Goal: Complete application form

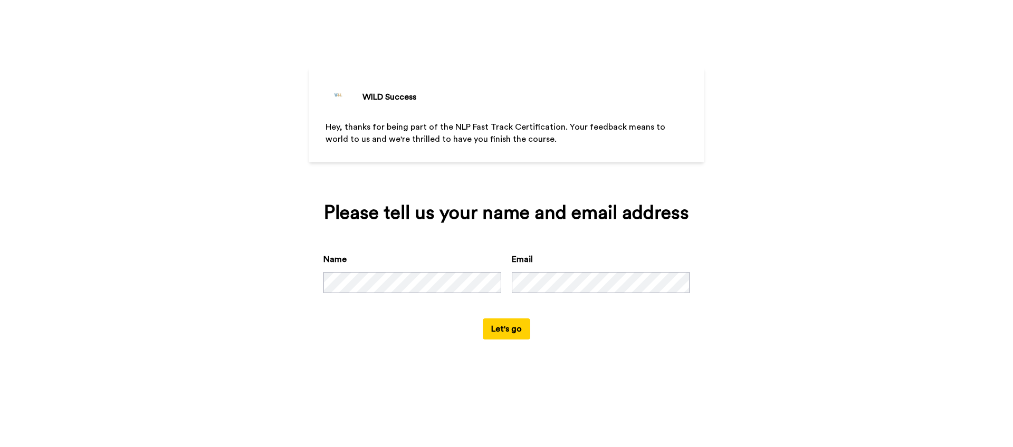
click at [504, 329] on button "Let's go" at bounding box center [506, 329] width 47 height 21
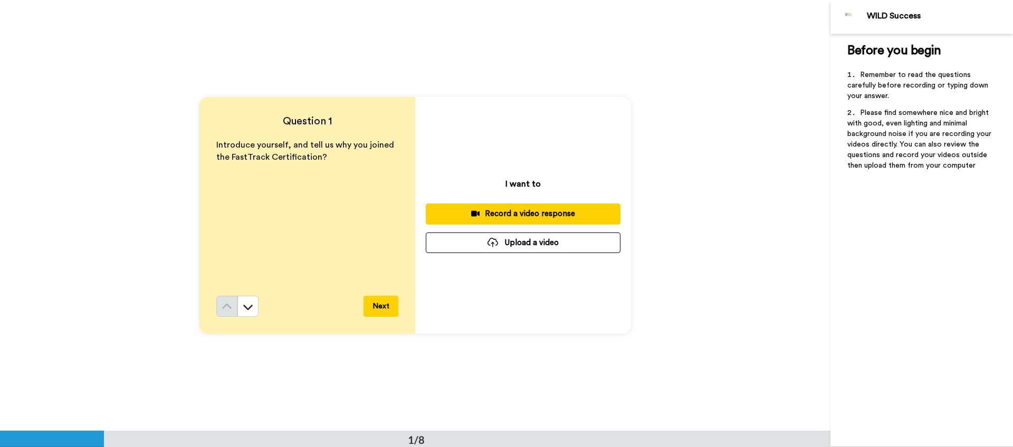
click at [373, 304] on button "Next" at bounding box center [381, 306] width 35 height 21
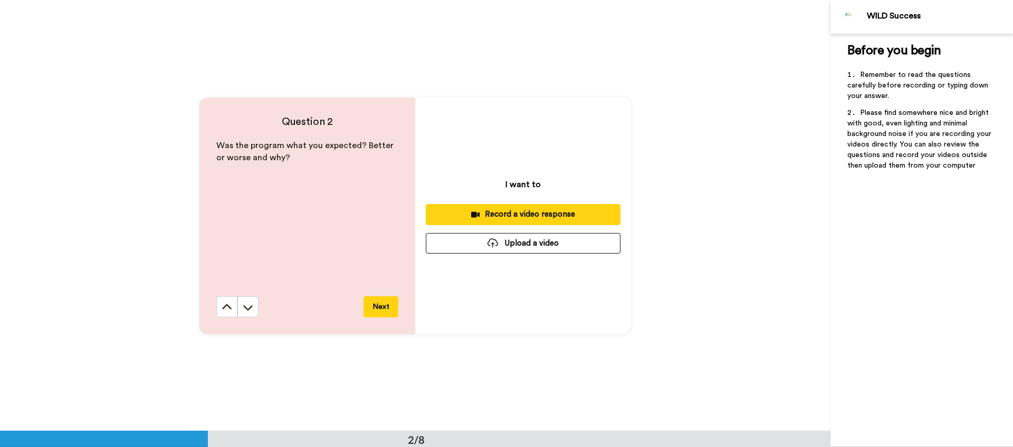
scroll to position [432, 0]
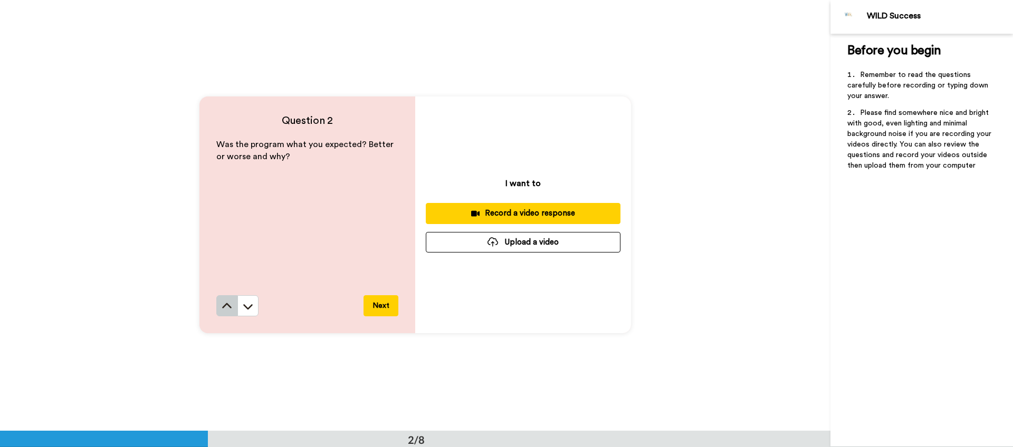
click at [223, 308] on icon at bounding box center [227, 306] width 11 height 11
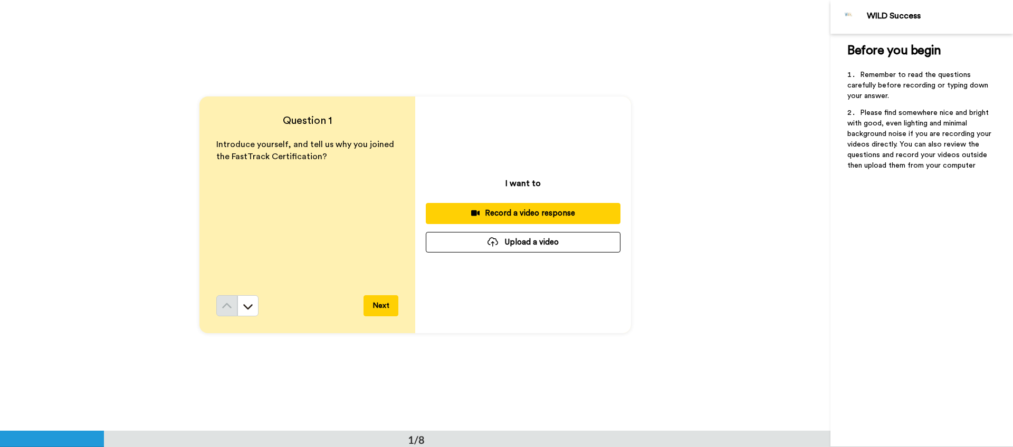
scroll to position [0, 0]
click at [526, 216] on div "Record a video response" at bounding box center [523, 213] width 178 height 11
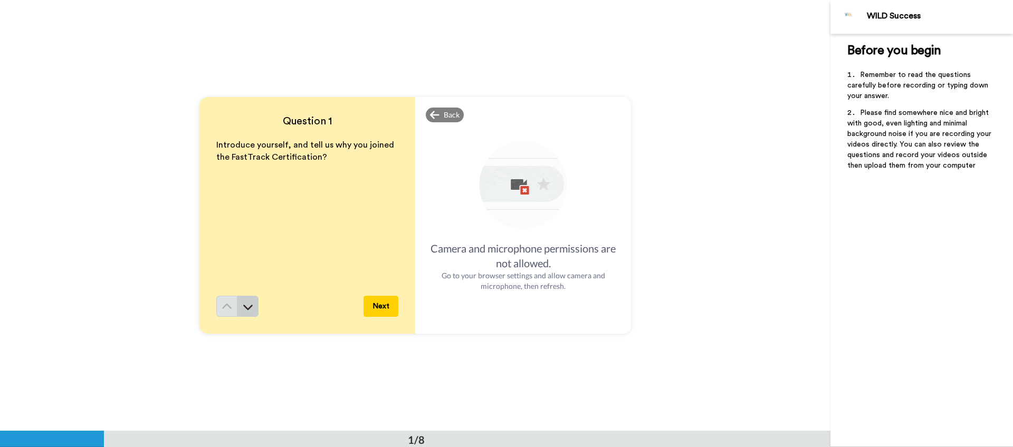
click at [243, 305] on icon at bounding box center [248, 307] width 11 height 11
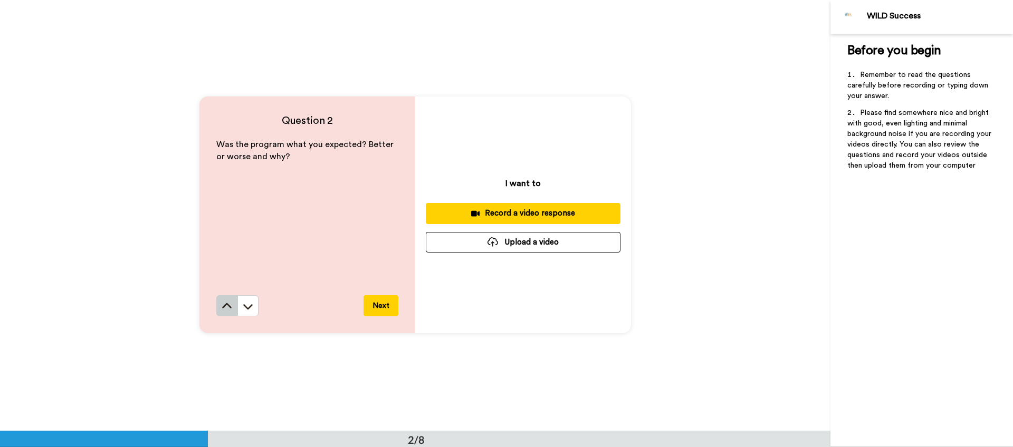
click at [222, 301] on icon at bounding box center [227, 306] width 11 height 11
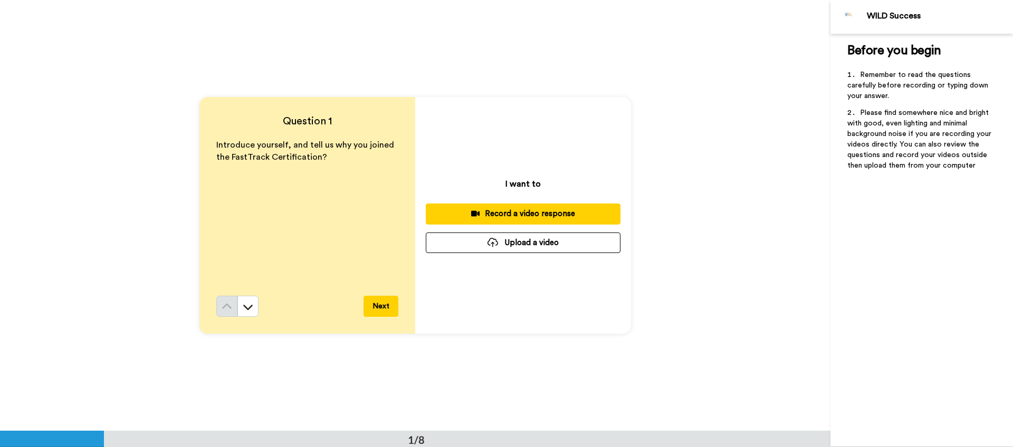
click at [538, 216] on div "Record a video response" at bounding box center [523, 213] width 178 height 11
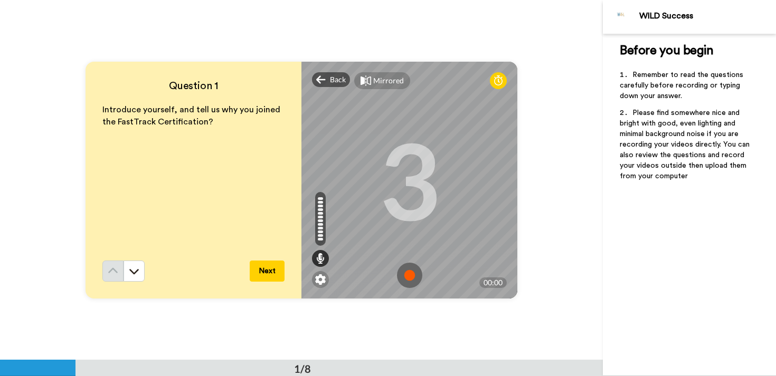
click at [405, 276] on img at bounding box center [409, 275] width 25 height 25
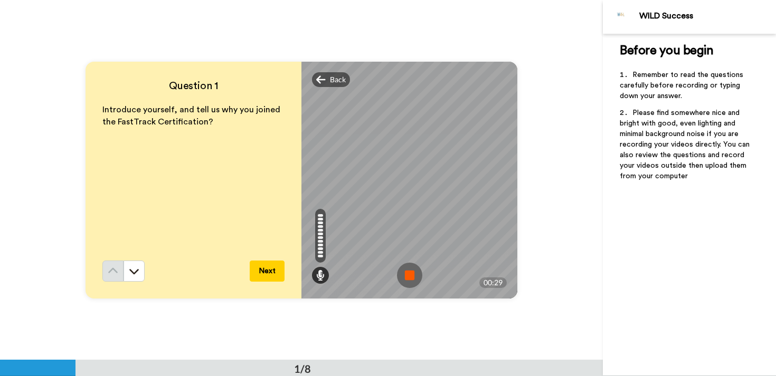
click at [405, 276] on img at bounding box center [409, 275] width 25 height 25
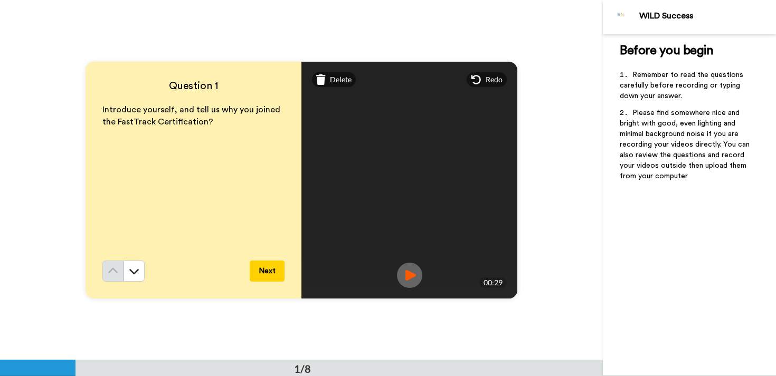
click at [401, 272] on img at bounding box center [409, 275] width 25 height 25
click at [272, 266] on button "Next" at bounding box center [267, 271] width 35 height 21
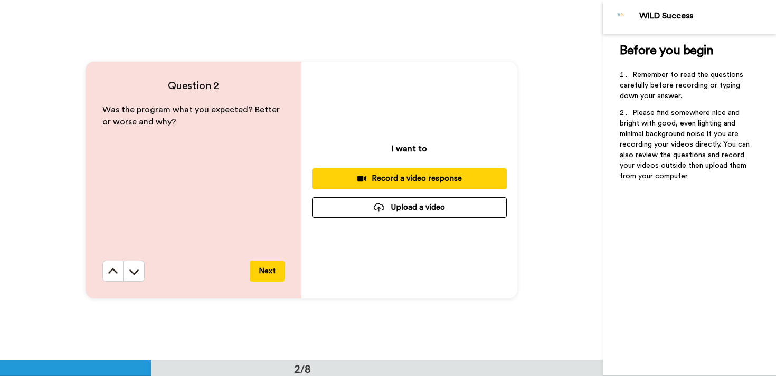
scroll to position [360, 0]
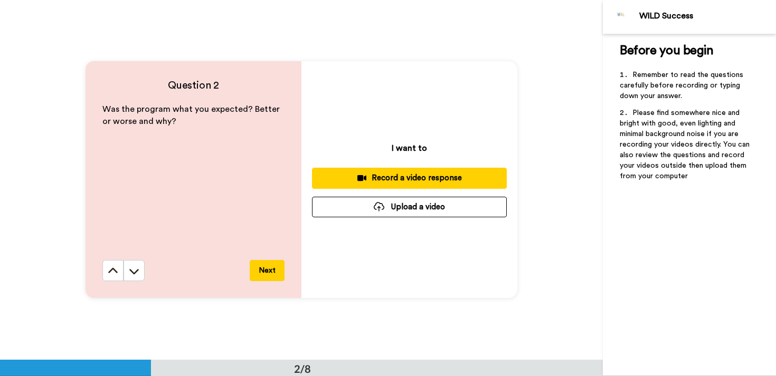
click at [406, 178] on div "Record a video response" at bounding box center [409, 178] width 178 height 11
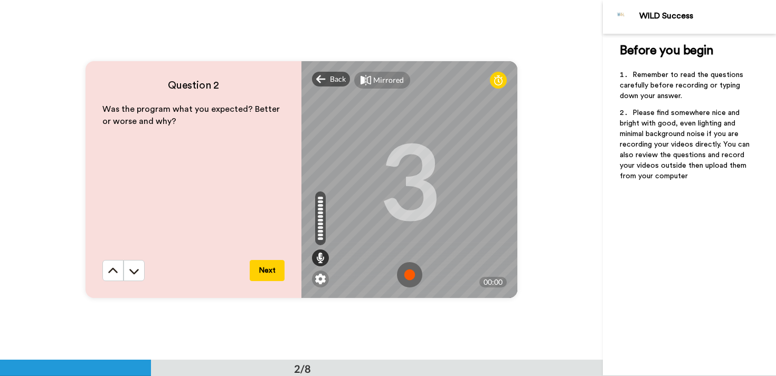
click at [409, 269] on img at bounding box center [409, 274] width 25 height 25
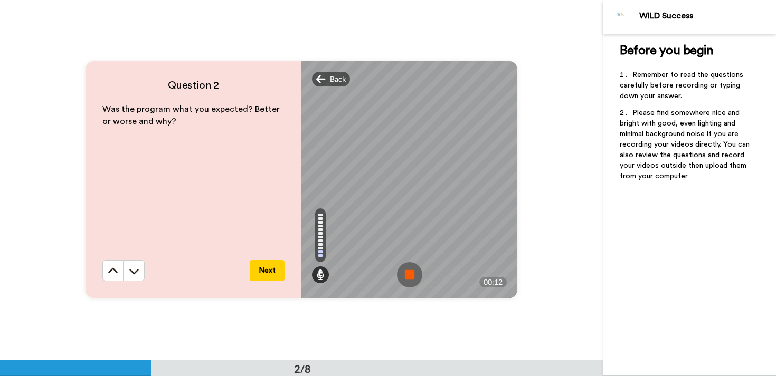
click at [409, 269] on img at bounding box center [409, 274] width 25 height 25
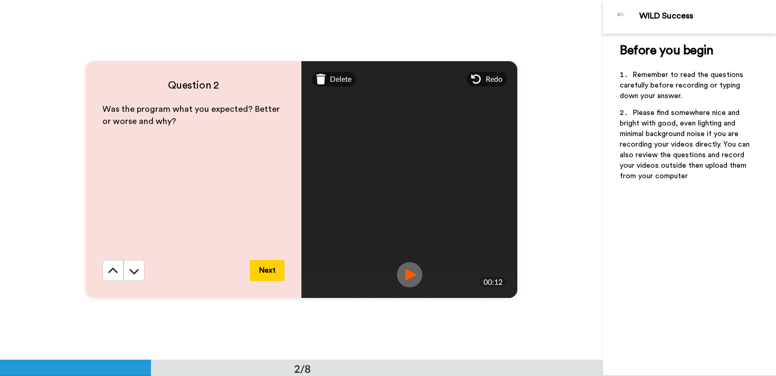
click at [409, 272] on img at bounding box center [409, 274] width 25 height 25
click at [266, 265] on button "Next" at bounding box center [267, 270] width 35 height 21
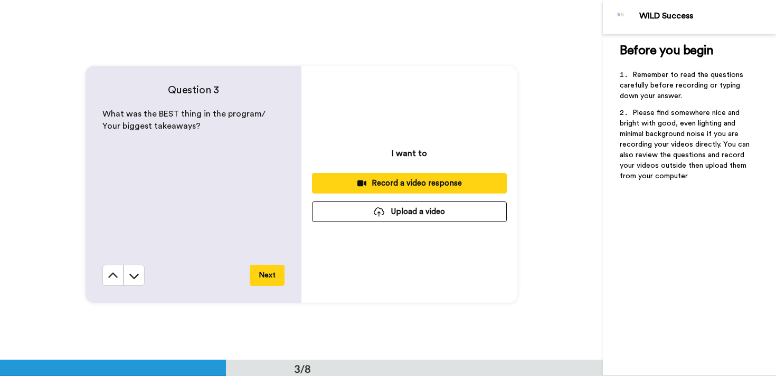
scroll to position [720, 0]
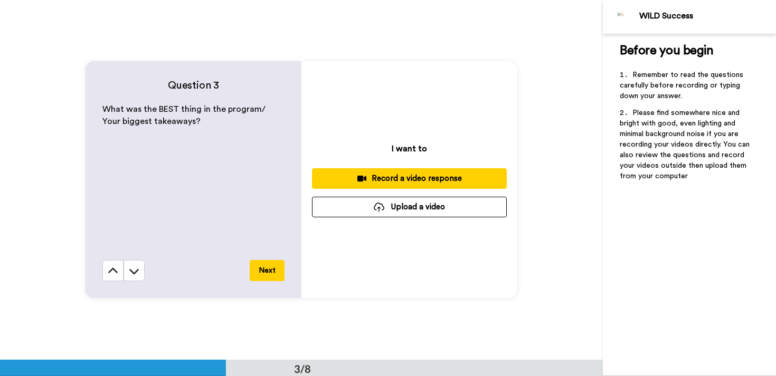
click at [416, 178] on div "Record a video response" at bounding box center [409, 178] width 178 height 11
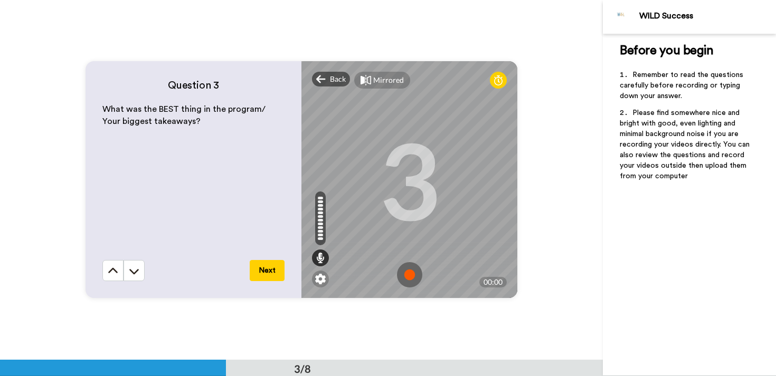
click at [407, 270] on img at bounding box center [409, 274] width 25 height 25
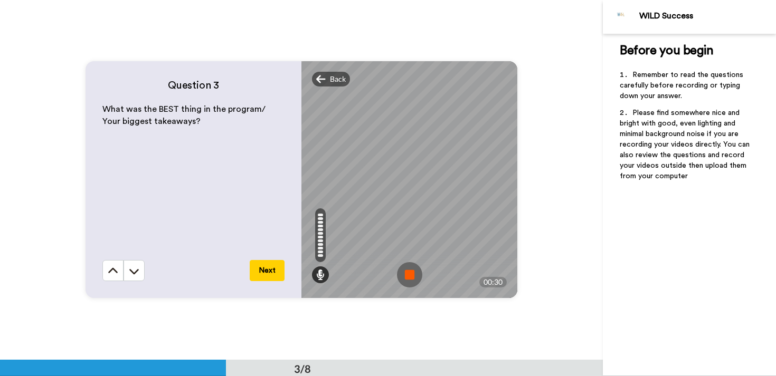
click at [407, 270] on img at bounding box center [409, 274] width 25 height 25
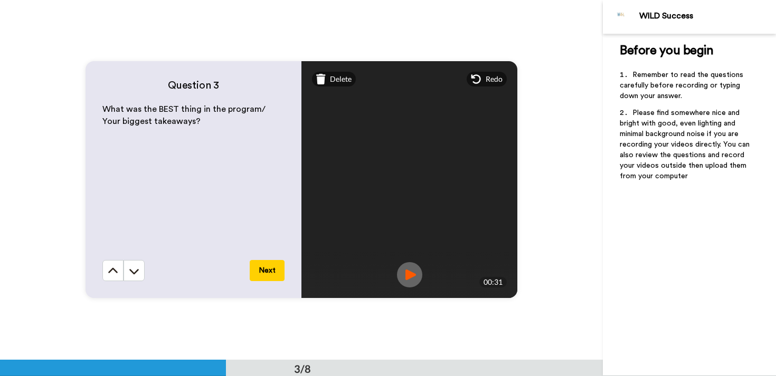
click at [273, 265] on button "Next" at bounding box center [267, 270] width 35 height 21
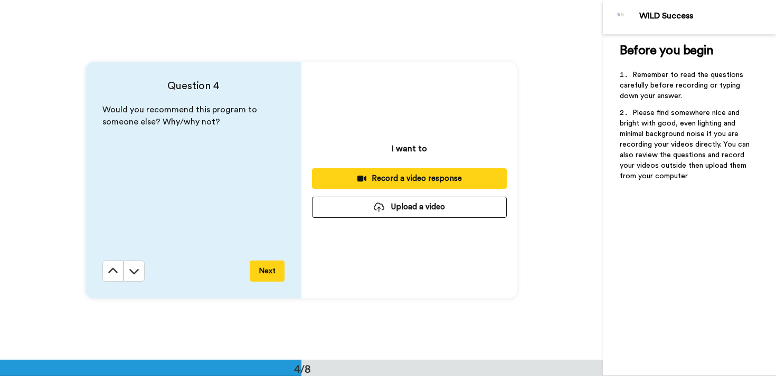
scroll to position [1081, 0]
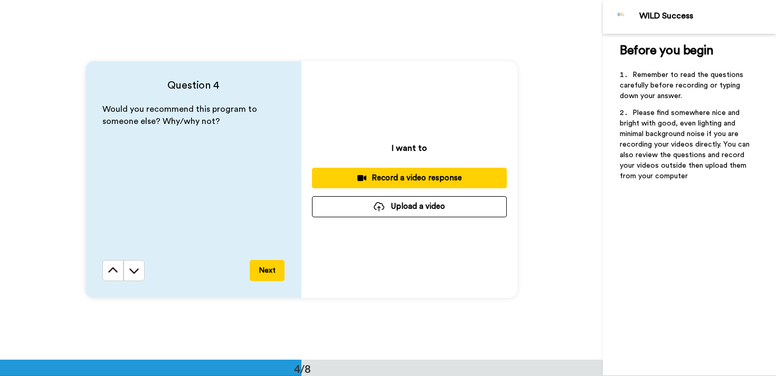
click at [401, 179] on div "Record a video response" at bounding box center [409, 178] width 178 height 11
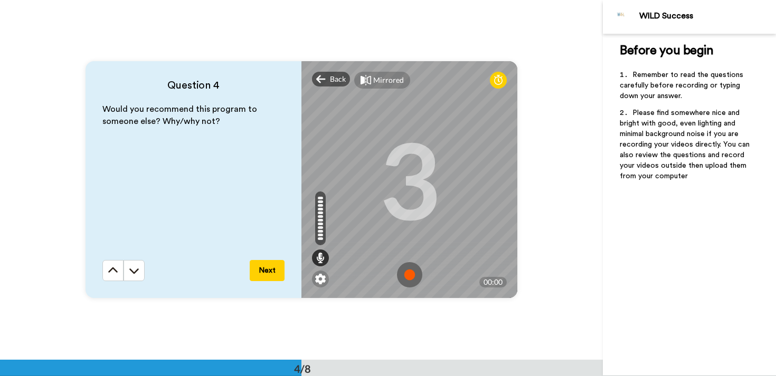
click at [405, 275] on img at bounding box center [409, 274] width 25 height 25
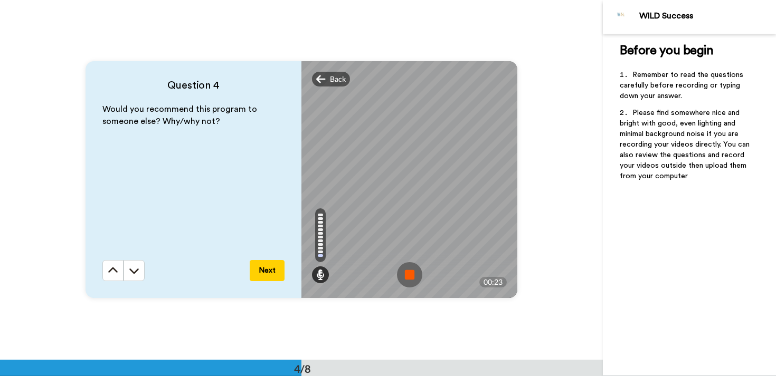
click at [405, 275] on img at bounding box center [409, 274] width 25 height 25
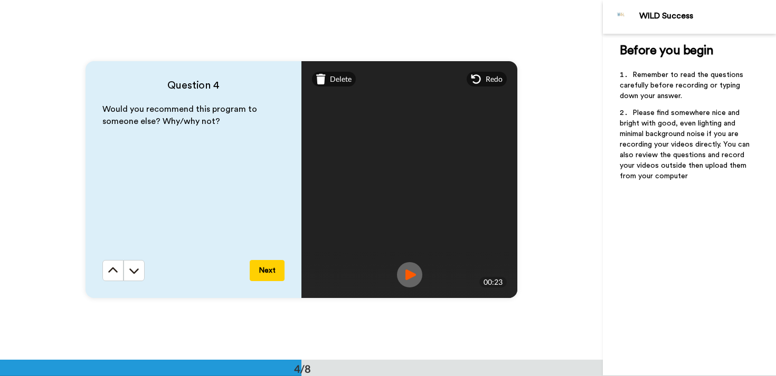
click at [278, 262] on button "Next" at bounding box center [267, 270] width 35 height 21
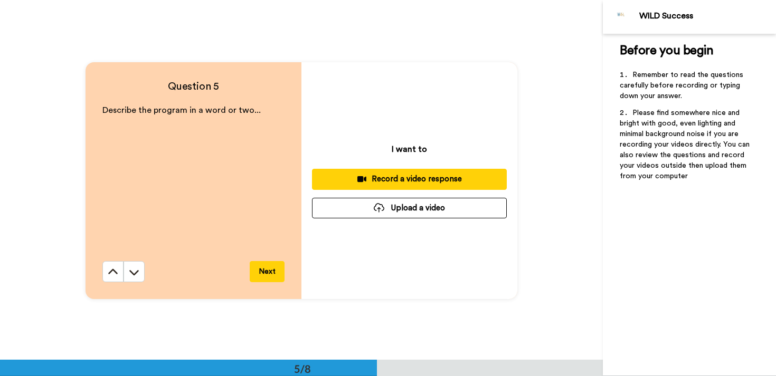
scroll to position [1440, 0]
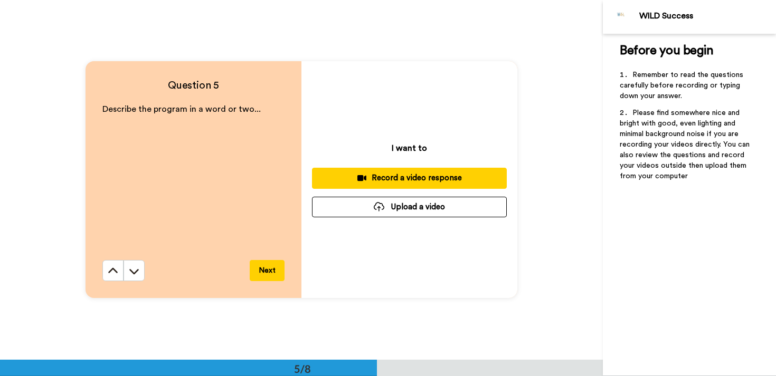
click at [428, 181] on div "Record a video response" at bounding box center [409, 178] width 178 height 11
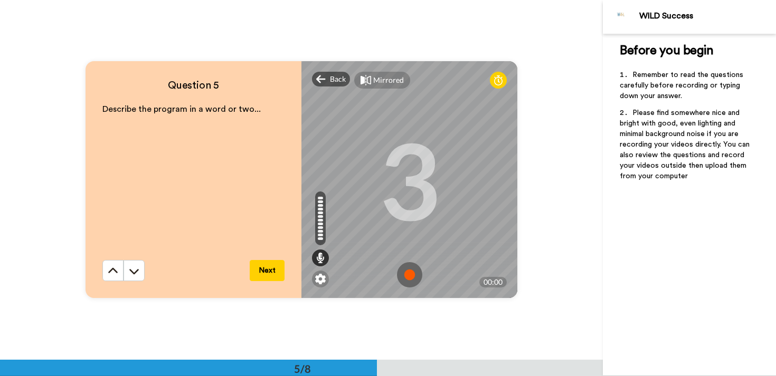
click at [409, 273] on img at bounding box center [409, 274] width 25 height 25
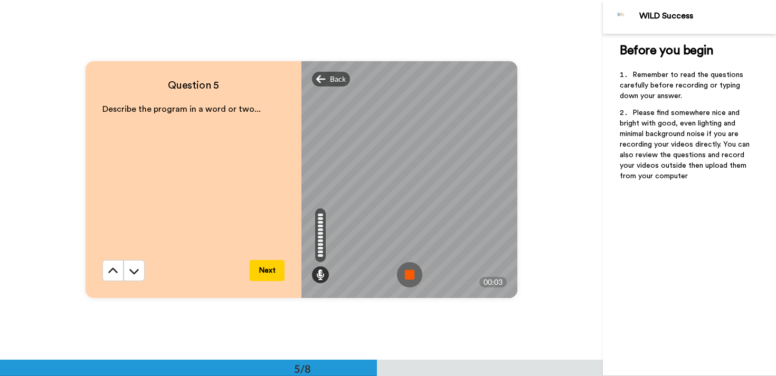
click at [409, 273] on img at bounding box center [409, 274] width 25 height 25
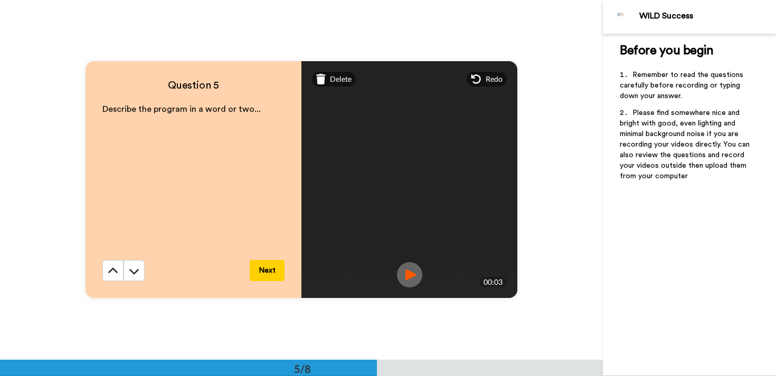
click at [410, 278] on img at bounding box center [409, 274] width 25 height 25
click at [477, 83] on icon at bounding box center [476, 79] width 11 height 11
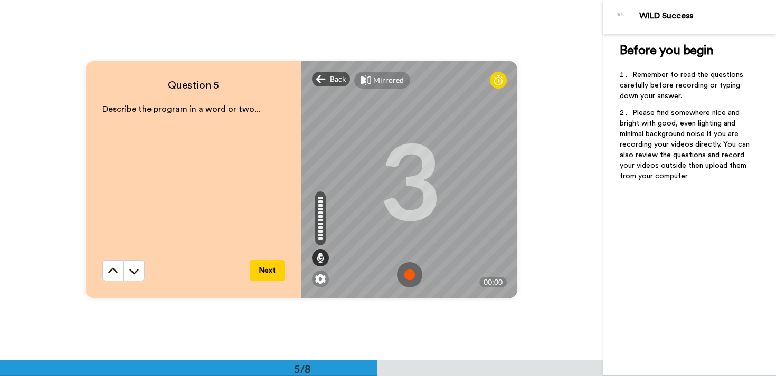
click at [405, 273] on img at bounding box center [409, 274] width 25 height 25
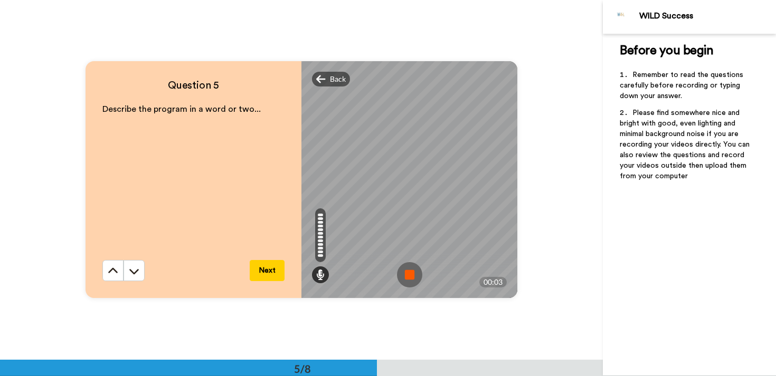
click at [405, 273] on img at bounding box center [409, 274] width 25 height 25
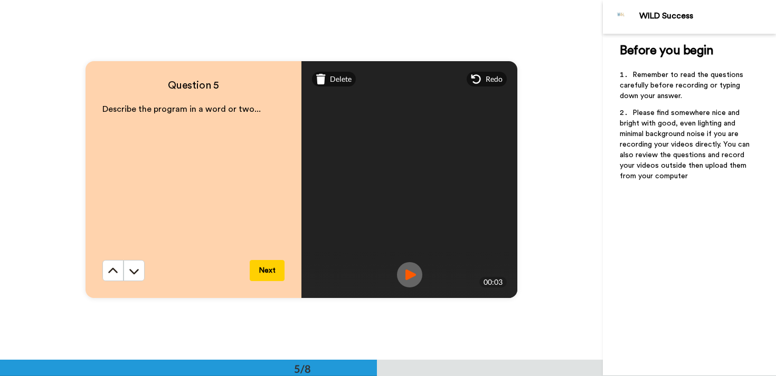
click at [271, 275] on button "Next" at bounding box center [267, 270] width 35 height 21
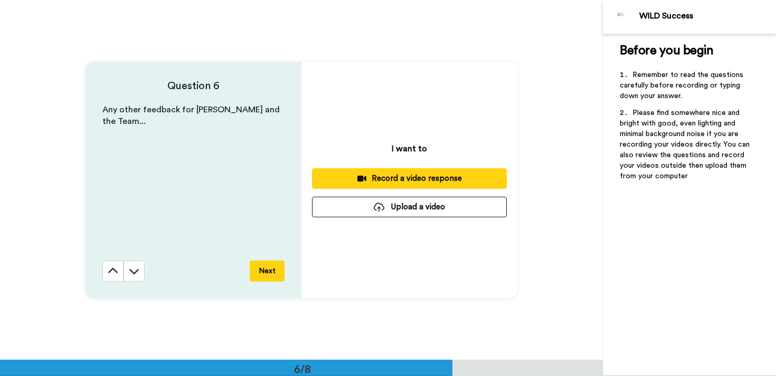
scroll to position [1800, 0]
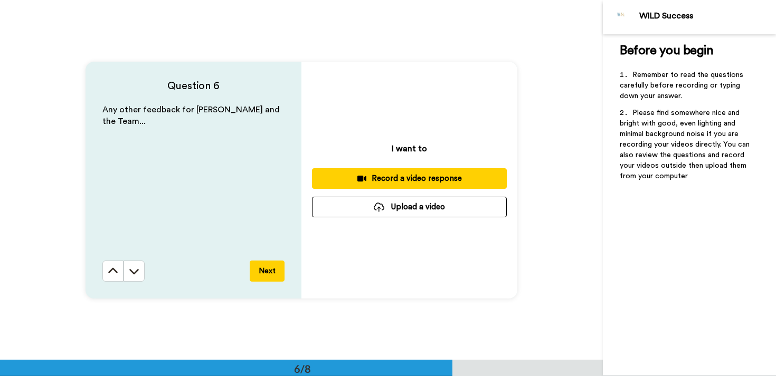
click at [430, 179] on div "Record a video response" at bounding box center [409, 178] width 178 height 11
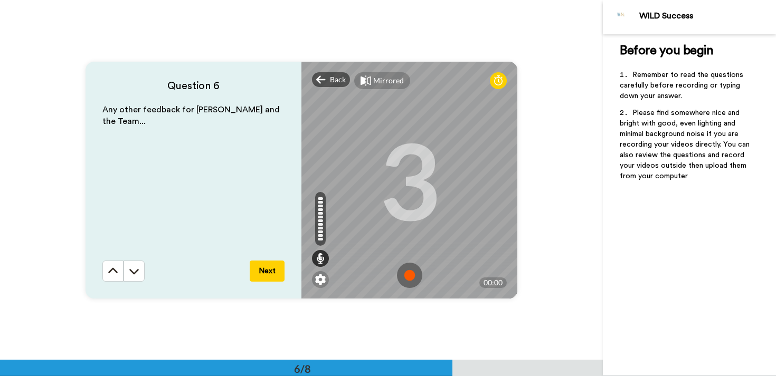
click at [405, 275] on img at bounding box center [409, 275] width 25 height 25
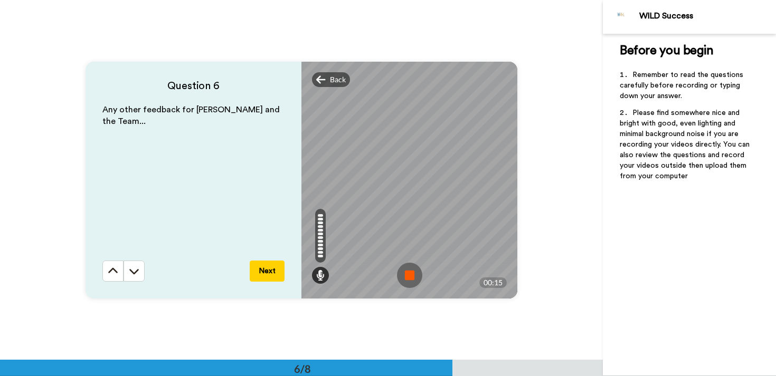
click at [405, 275] on img at bounding box center [409, 275] width 25 height 25
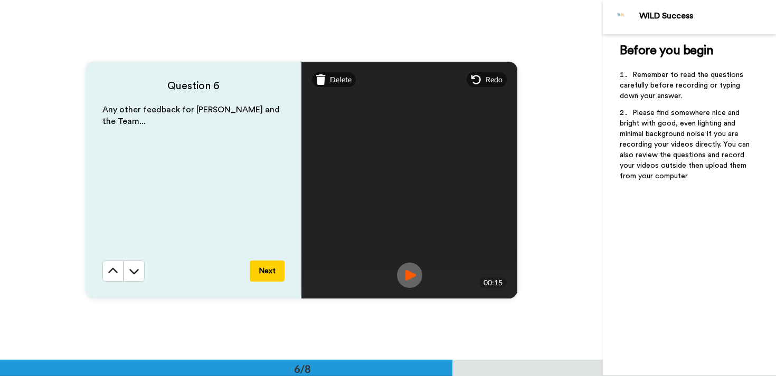
click at [272, 270] on button "Next" at bounding box center [267, 271] width 35 height 21
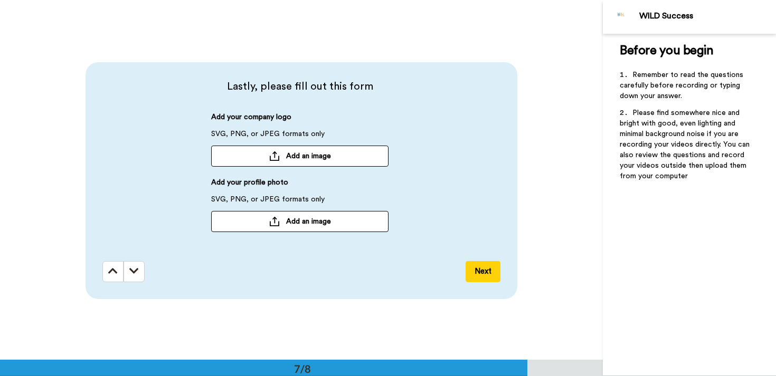
scroll to position [2161, 0]
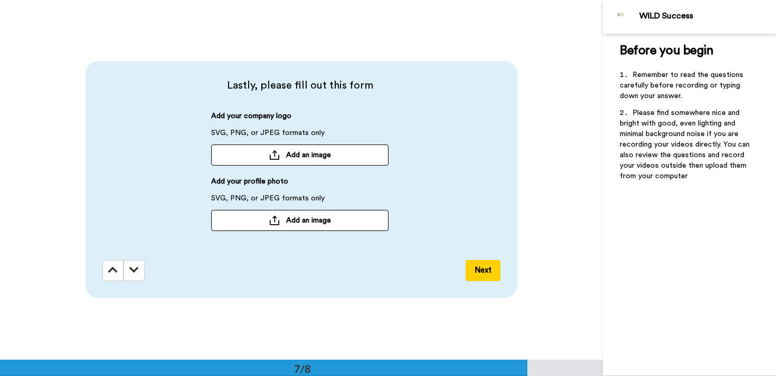
click at [326, 159] on span "Add an image" at bounding box center [308, 155] width 45 height 11
click at [322, 226] on button "Add an image" at bounding box center [299, 219] width 177 height 21
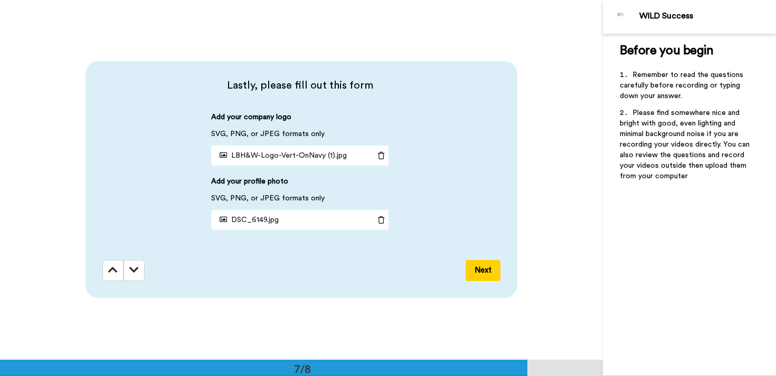
click at [490, 267] on button "Next" at bounding box center [482, 270] width 35 height 21
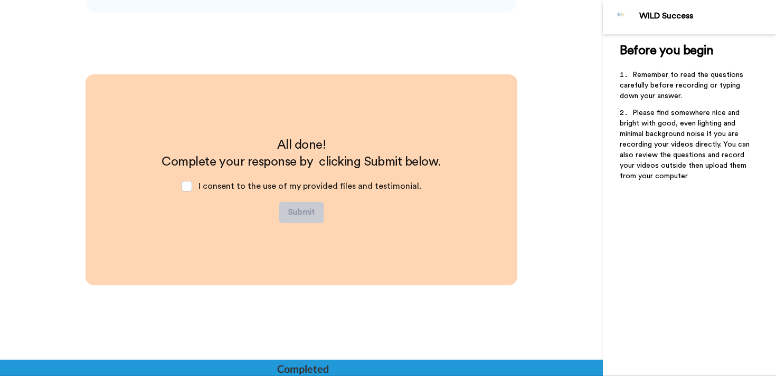
scroll to position [2446, 0]
click at [188, 186] on span at bounding box center [186, 186] width 11 height 11
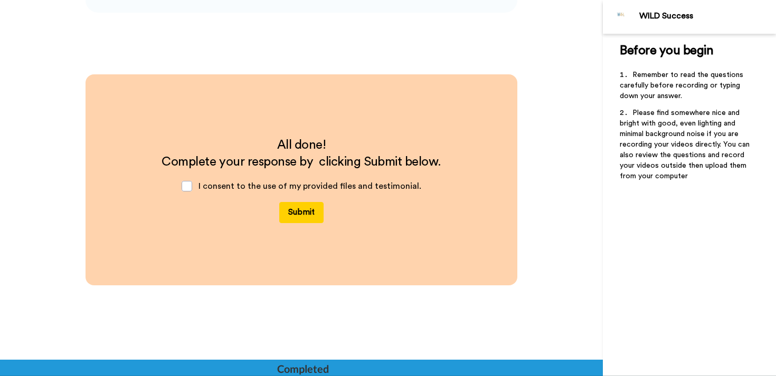
click at [309, 205] on button "Submit" at bounding box center [301, 212] width 44 height 21
